Goal: Find contact information: Find contact information

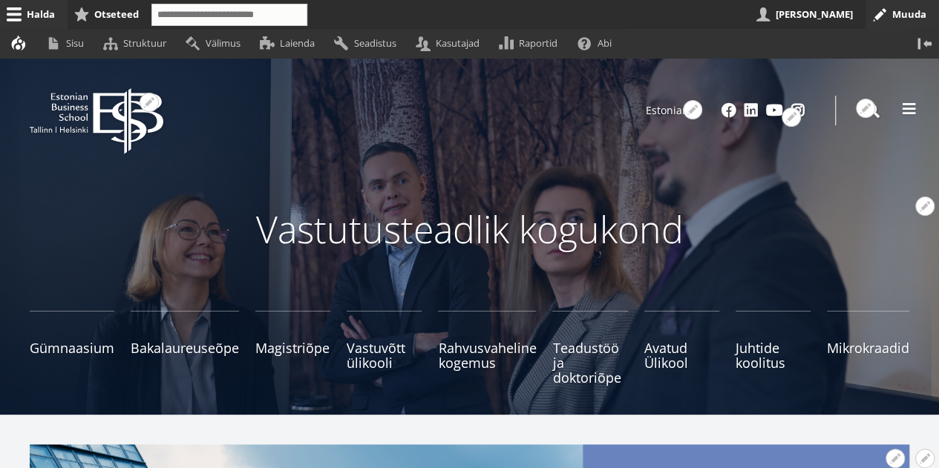
click at [907, 112] on span at bounding box center [909, 109] width 15 height 15
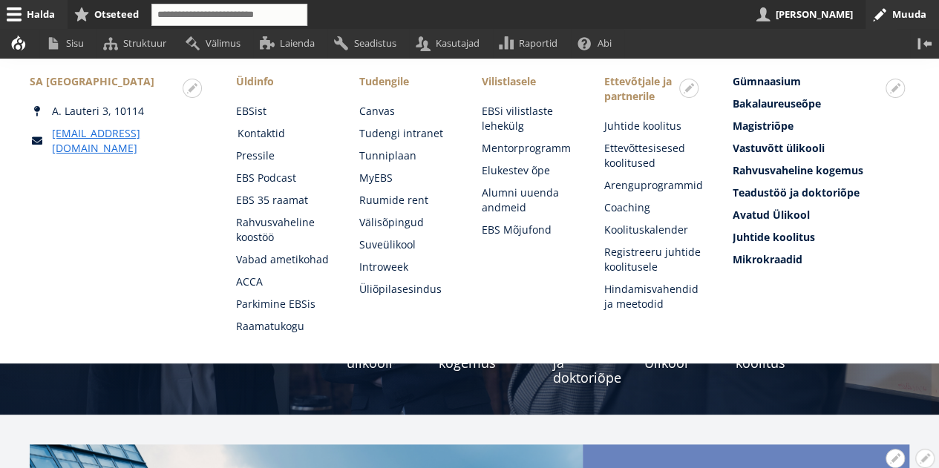
click at [252, 133] on link "Kontaktid" at bounding box center [284, 133] width 93 height 15
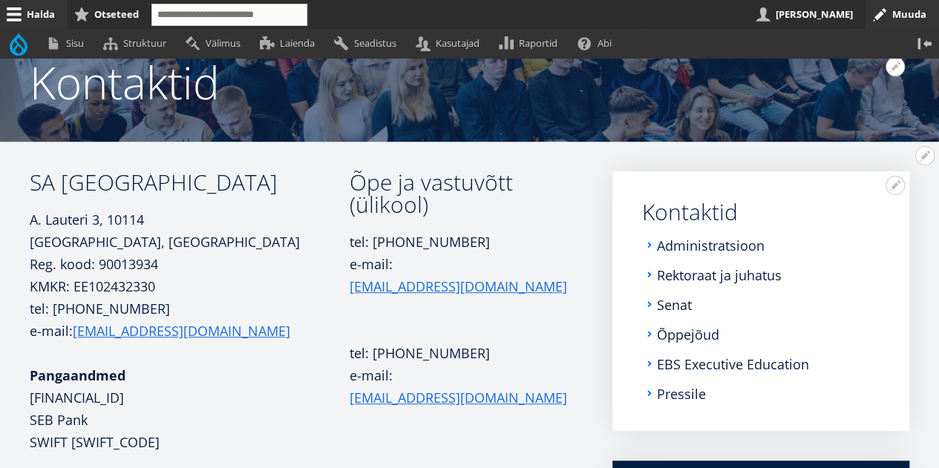
scroll to position [163, 0]
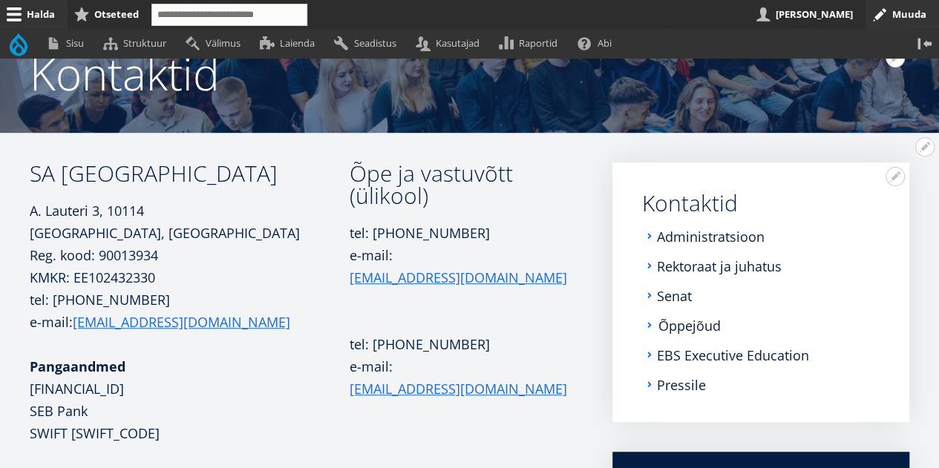
click at [698, 320] on link "Õppejõud" at bounding box center [689, 325] width 62 height 15
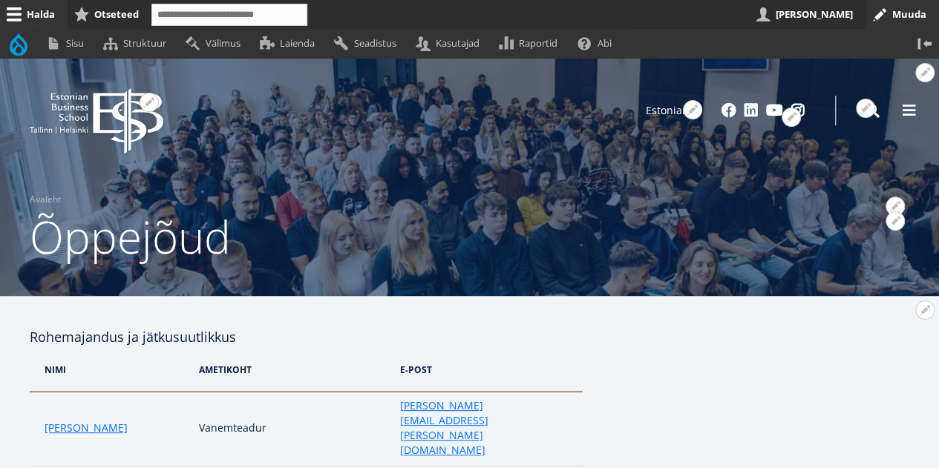
scroll to position [543, 0]
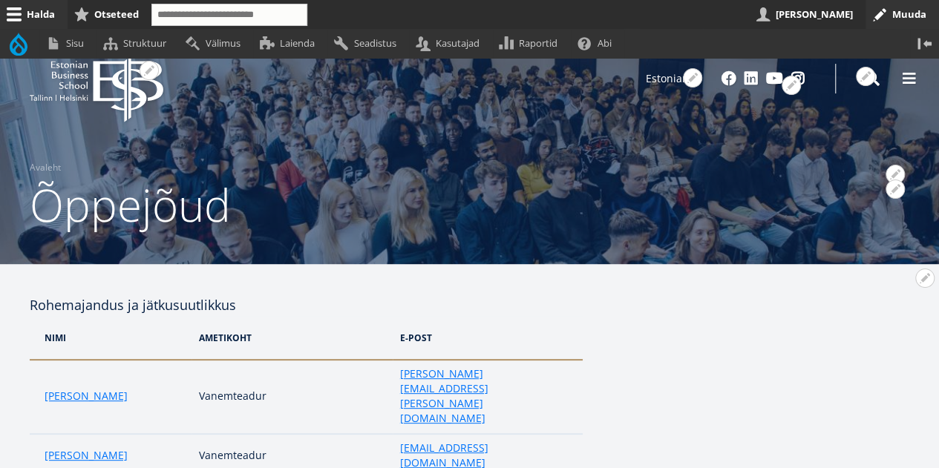
scroll to position [0, 0]
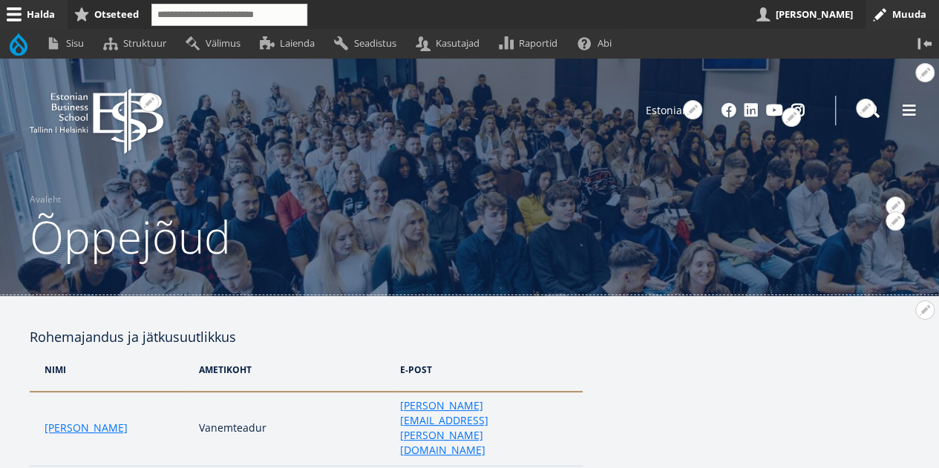
click at [925, 309] on button "Avatud seaded" at bounding box center [924, 310] width 19 height 19
click at [888, 347] on link "Muuda" at bounding box center [900, 351] width 68 height 16
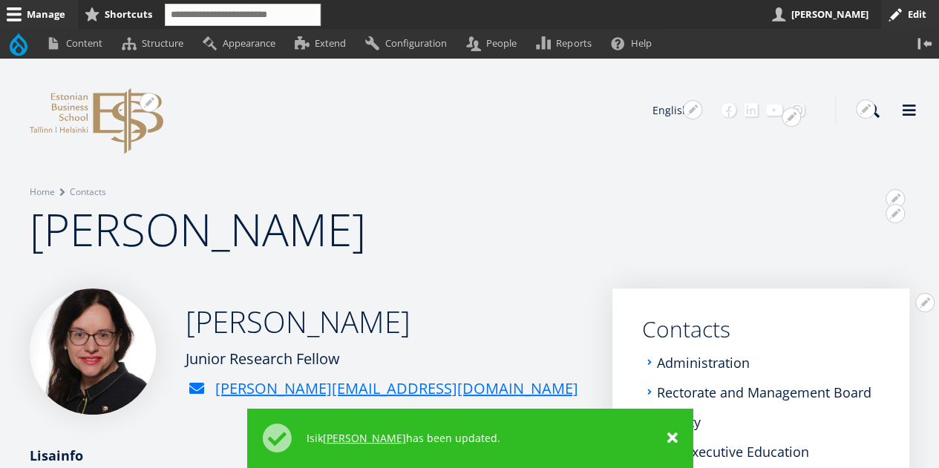
drag, startPoint x: 365, startPoint y: 225, endPoint x: 30, endPoint y: 220, distance: 335.5
click at [30, 220] on h1 "[PERSON_NAME]" at bounding box center [470, 229] width 880 height 59
copy span "Jelena Žovnikova"
click at [683, 138] on link "Estonian" at bounding box center [669, 133] width 74 height 22
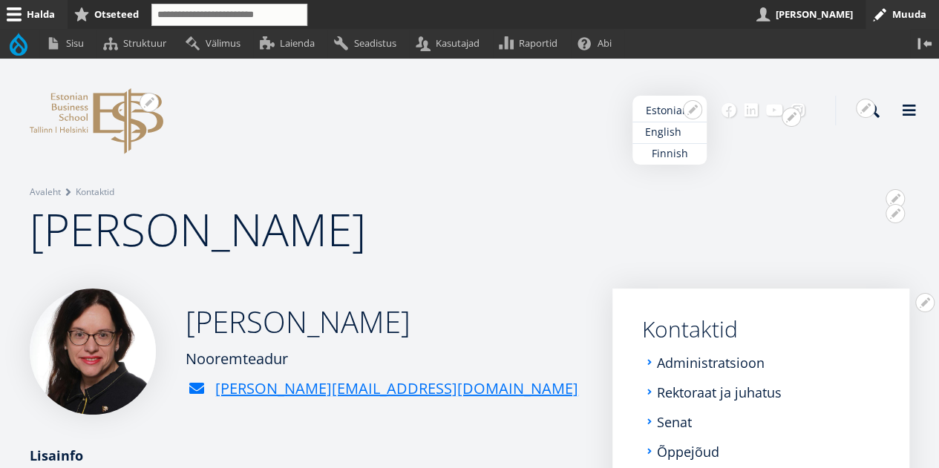
click at [661, 132] on link "English" at bounding box center [669, 133] width 74 height 22
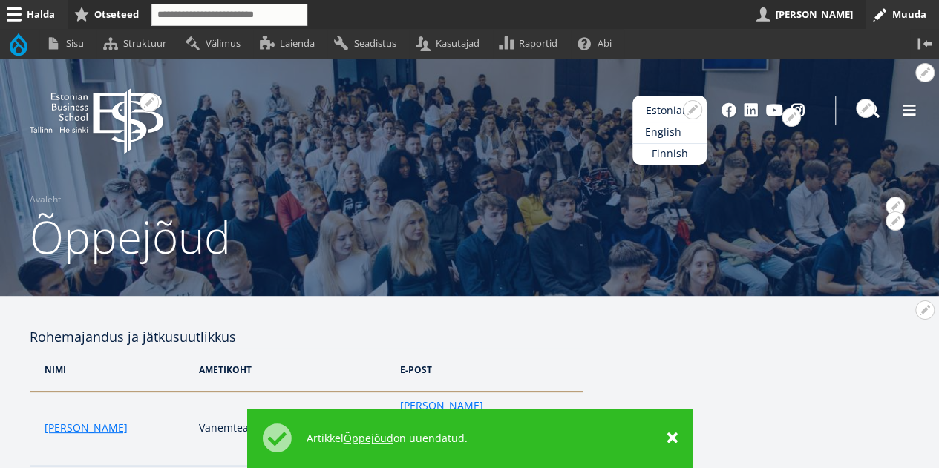
click at [665, 128] on link "English" at bounding box center [669, 133] width 74 height 22
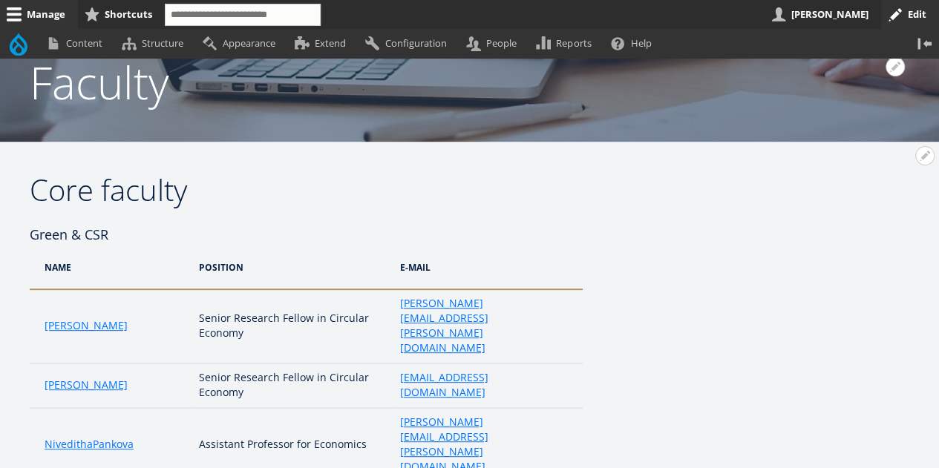
scroll to position [151, 0]
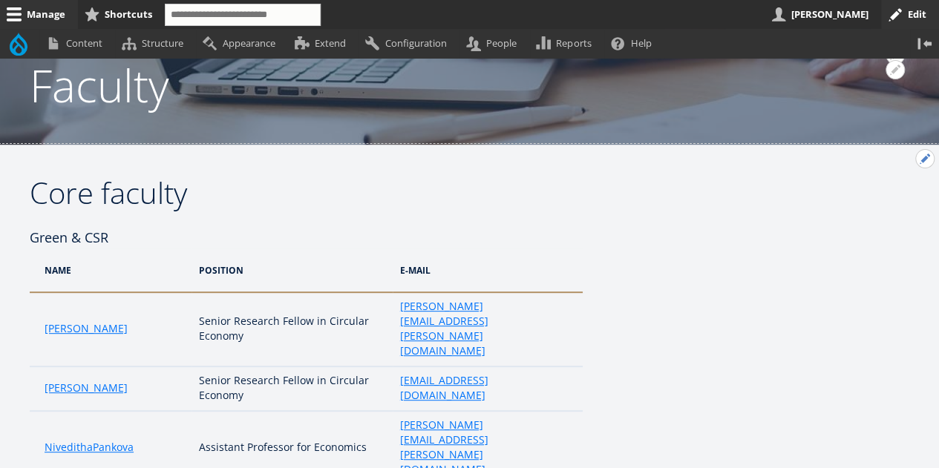
click at [924, 160] on button "Open Core faculty configuration options" at bounding box center [924, 158] width 19 height 19
click at [871, 200] on link "Edit" at bounding box center [893, 199] width 79 height 16
